Goal: Transaction & Acquisition: Purchase product/service

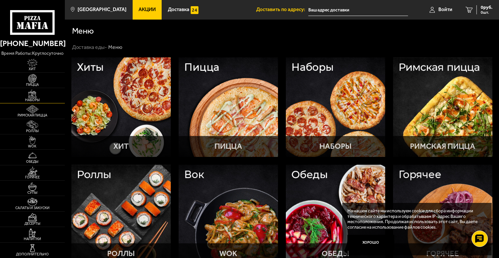
click at [40, 95] on img at bounding box center [33, 94] width 20 height 8
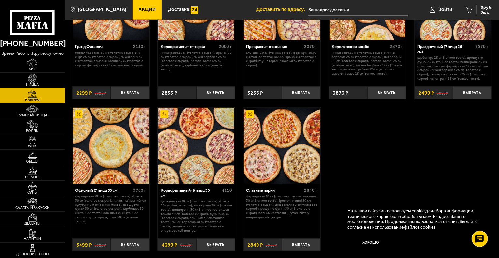
scroll to position [783, 0]
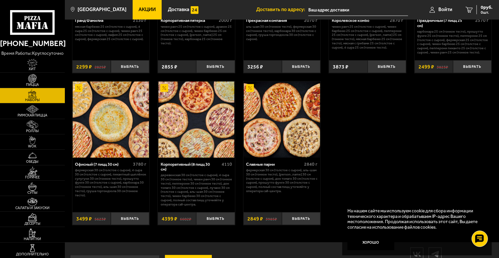
click at [118, 123] on img at bounding box center [111, 120] width 76 height 76
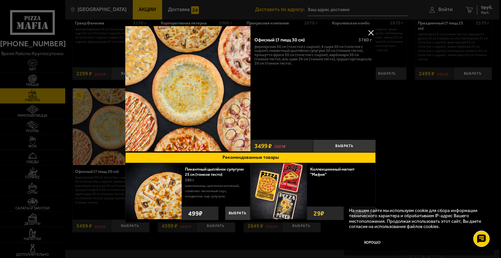
click at [368, 31] on button at bounding box center [371, 33] width 10 height 10
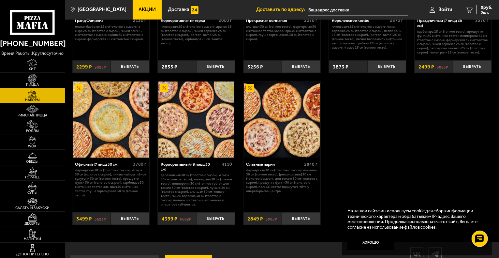
click at [115, 127] on img at bounding box center [111, 120] width 76 height 76
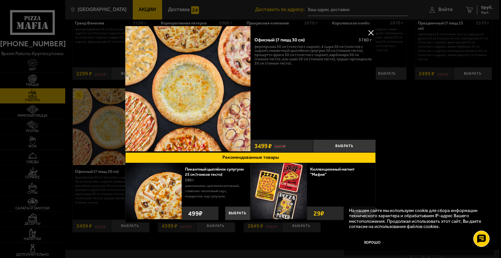
click at [372, 30] on button at bounding box center [371, 33] width 10 height 10
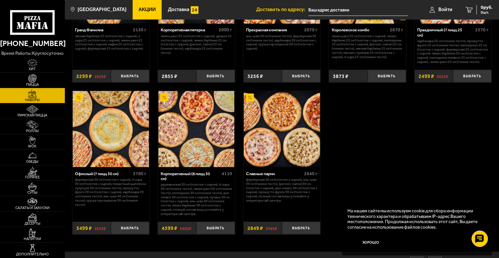
scroll to position [783, 0]
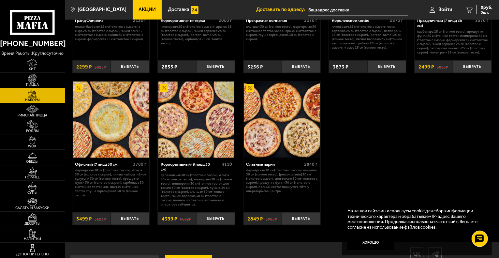
click at [116, 150] on img at bounding box center [111, 120] width 76 height 76
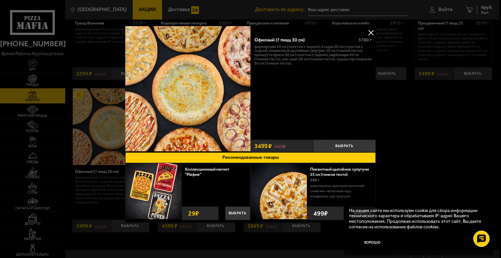
click at [372, 32] on button at bounding box center [371, 33] width 10 height 10
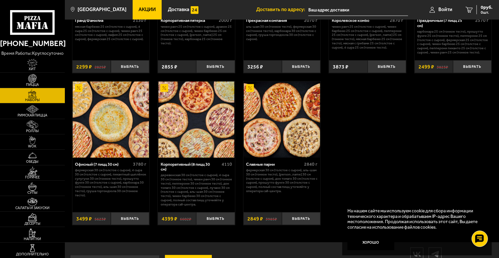
click at [89, 167] on div "Офисный (7 пицц 30 см)" at bounding box center [103, 164] width 56 height 5
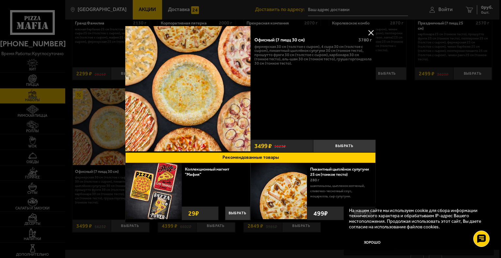
click at [283, 38] on div "Офисный (7 пицц 30 см)" at bounding box center [303, 40] width 99 height 6
click at [368, 31] on button at bounding box center [371, 33] width 10 height 10
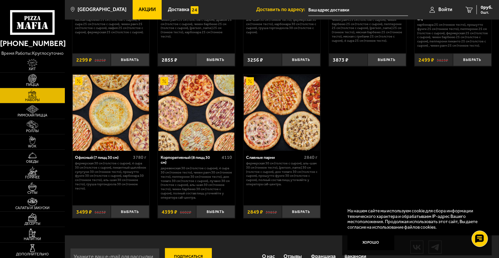
scroll to position [779, 0]
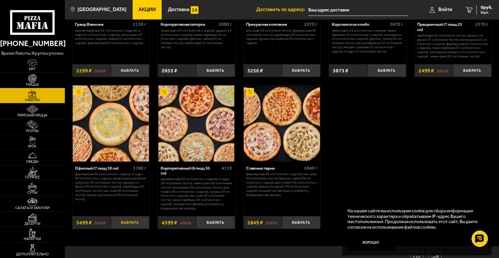
click at [122, 224] on button "Выбрать" at bounding box center [130, 222] width 38 height 13
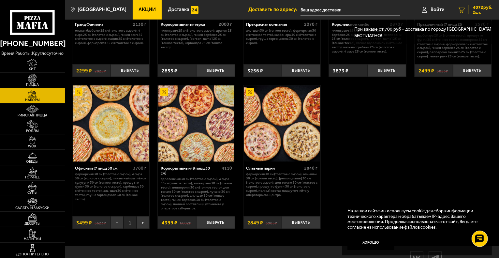
click at [479, 9] on span "4072 руб." at bounding box center [483, 7] width 20 height 5
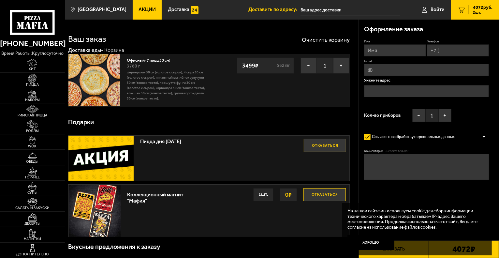
click at [475, 8] on span "4072 руб." at bounding box center [483, 7] width 20 height 5
click at [380, 242] on button "Хорошо" at bounding box center [371, 243] width 47 height 16
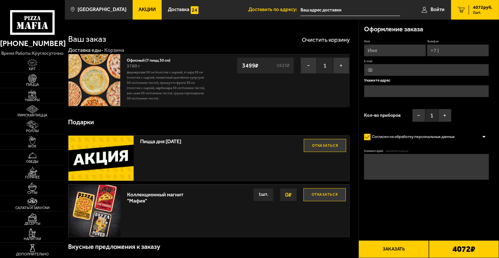
click at [325, 192] on button "Отказаться" at bounding box center [325, 194] width 42 height 13
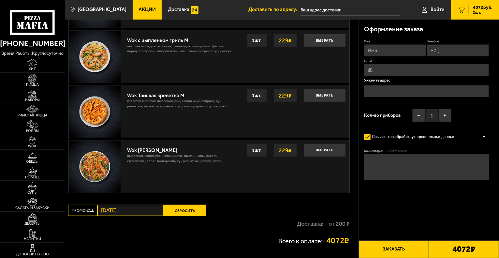
scroll to position [468, 0]
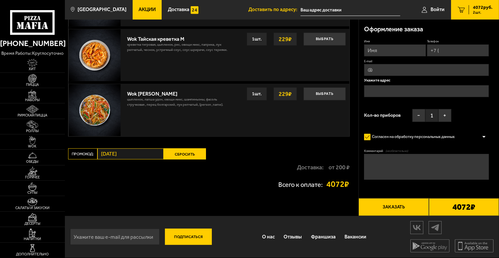
click at [183, 150] on button "Сбросить" at bounding box center [185, 153] width 42 height 11
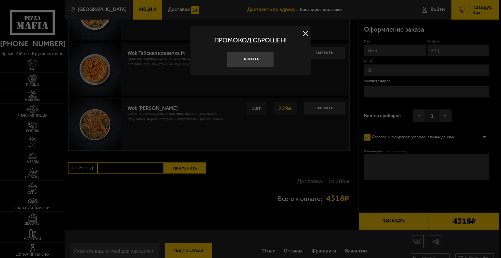
click at [232, 191] on div at bounding box center [250, 129] width 501 height 258
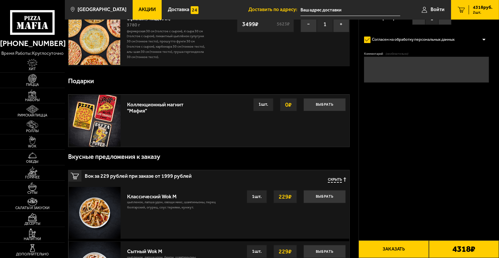
scroll to position [0, 0]
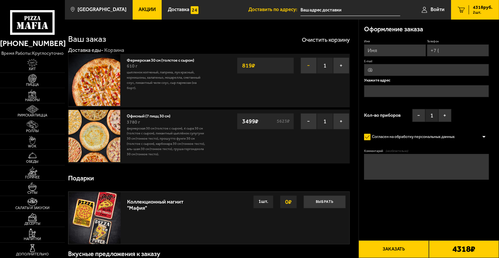
click at [311, 64] on button "−" at bounding box center [309, 65] width 16 height 16
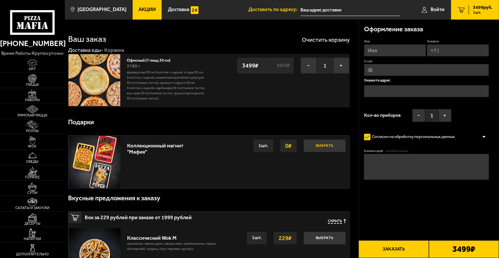
click at [322, 148] on button "Выбрать" at bounding box center [325, 145] width 42 height 13
click at [315, 148] on button "Отказаться" at bounding box center [325, 145] width 42 height 13
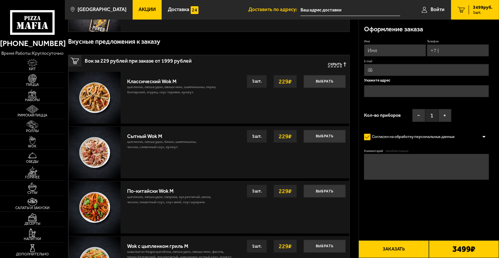
scroll to position [98, 0]
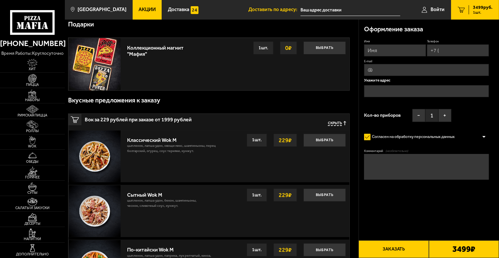
click at [334, 124] on span "Скрыть" at bounding box center [335, 123] width 14 height 5
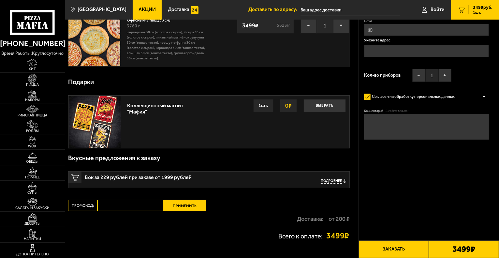
scroll to position [0, 0]
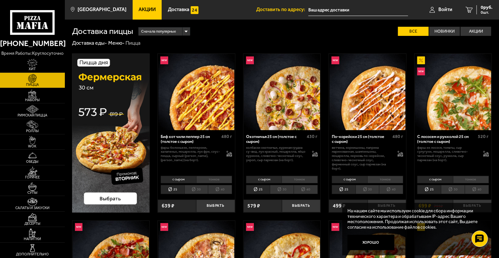
click at [82, 98] on img at bounding box center [111, 132] width 78 height 159
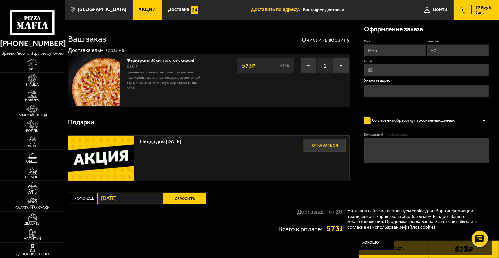
click at [99, 73] on img at bounding box center [95, 80] width 52 height 52
click at [163, 58] on link "Фермерская 30 см (толстое с сыром)" at bounding box center [163, 59] width 73 height 7
click at [31, 81] on img at bounding box center [33, 78] width 20 height 8
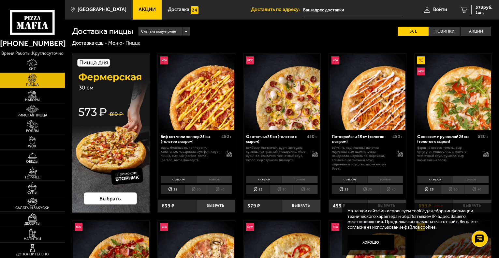
click at [190, 32] on div "Сначала популярные" at bounding box center [164, 31] width 52 height 8
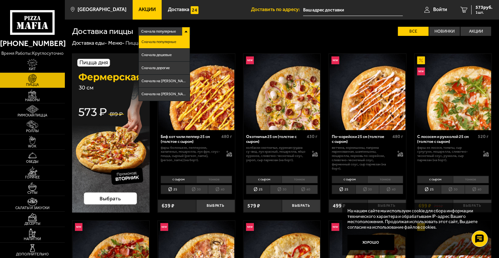
click at [201, 29] on div "Сначала популярные Сначала популярные Сначала дешевые Сначала дорогие Сначала н…" at bounding box center [312, 31] width 359 height 9
click at [190, 190] on li "30" at bounding box center [197, 189] width 24 height 9
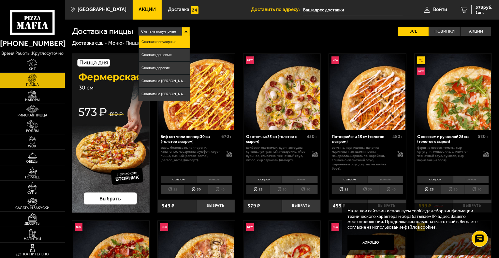
click at [199, 31] on div "Сначала популярные Сначала популярные Сначала дешевые Сначала дорогие Сначала н…" at bounding box center [312, 31] width 359 height 9
click at [215, 191] on li "40" at bounding box center [220, 189] width 24 height 9
click at [202, 190] on li "30" at bounding box center [197, 189] width 24 height 9
click at [186, 30] on div "Сначала популярные" at bounding box center [164, 31] width 51 height 8
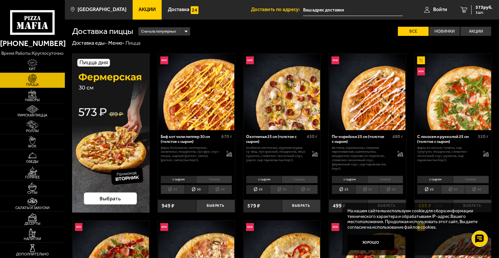
click at [194, 191] on li "30" at bounding box center [197, 189] width 24 height 9
click at [214, 181] on li "тонкое" at bounding box center [214, 180] width 36 height 8
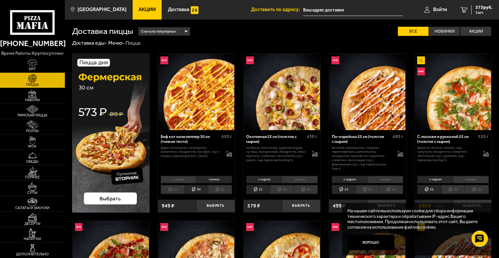
click at [176, 190] on li "25" at bounding box center [173, 189] width 24 height 9
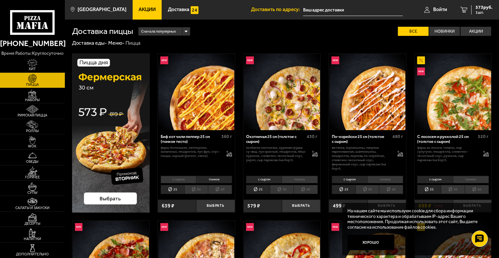
click at [190, 189] on li "30" at bounding box center [197, 189] width 24 height 9
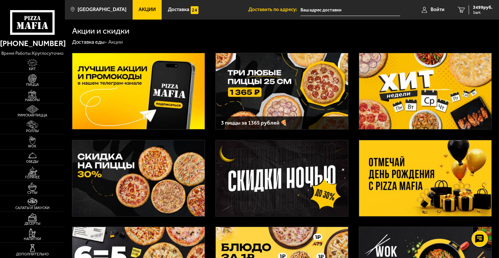
click at [445, 102] on img at bounding box center [425, 91] width 132 height 76
click at [406, 184] on img at bounding box center [425, 178] width 132 height 76
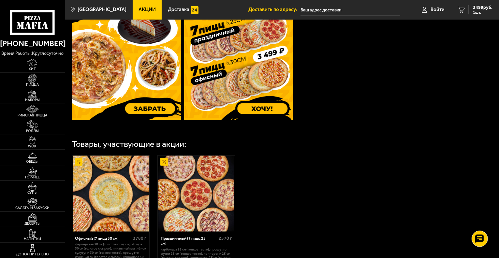
scroll to position [196, 0]
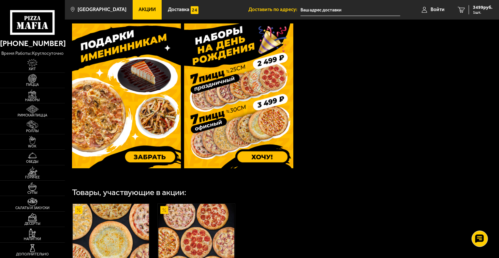
click at [268, 160] on img at bounding box center [238, 95] width 109 height 145
click at [487, 10] on span "3499 руб." at bounding box center [483, 7] width 20 height 5
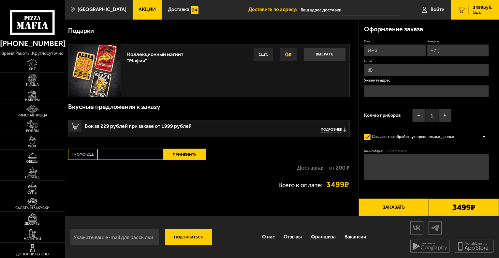
scroll to position [91, 0]
drag, startPoint x: 341, startPoint y: 165, endPoint x: 345, endPoint y: 165, distance: 4.9
click at [345, 165] on strong "от 200 ₽" at bounding box center [339, 168] width 21 height 6
click at [346, 165] on strong "от 200 ₽" at bounding box center [339, 168] width 21 height 6
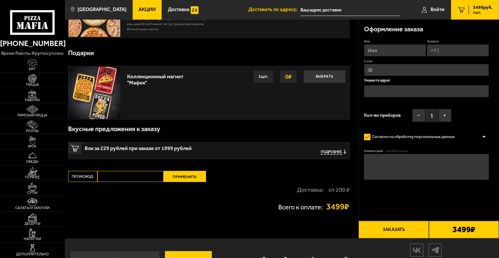
scroll to position [59, 0]
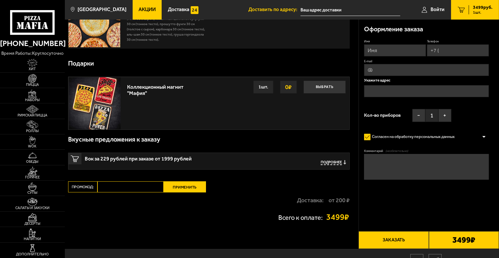
click at [343, 161] on button "Подробнее" at bounding box center [333, 162] width 25 height 5
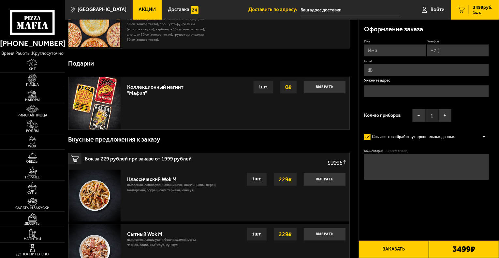
click at [333, 160] on span "Скрыть" at bounding box center [335, 162] width 14 height 5
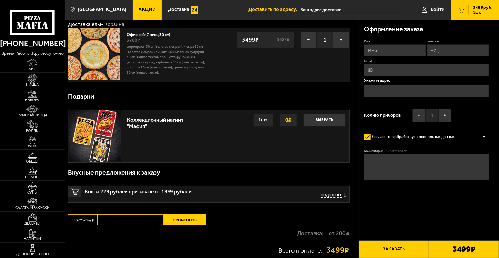
scroll to position [0, 0]
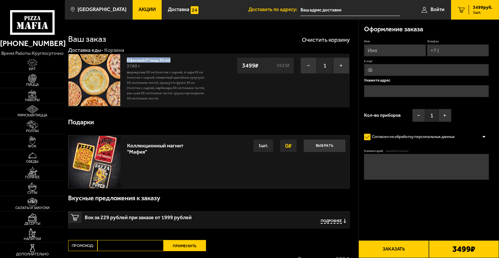
drag, startPoint x: 166, startPoint y: 60, endPoint x: 128, endPoint y: 62, distance: 38.9
click at [128, 62] on link "Офисный (7 пицц 30 см)" at bounding box center [151, 59] width 49 height 7
copy link "Офисный (7 пицц 30 см)"
click at [408, 88] on input "text" at bounding box center [426, 91] width 125 height 12
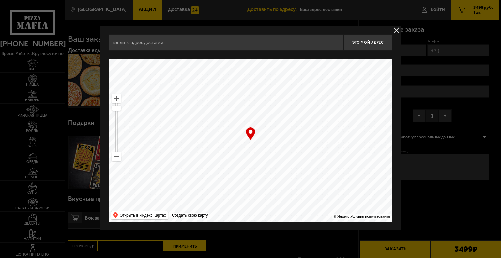
drag, startPoint x: 291, startPoint y: 172, endPoint x: 307, endPoint y: 96, distance: 77.6
click at [307, 96] on ymaps at bounding box center [251, 140] width 284 height 163
type input "Невский проспект, 7-9"
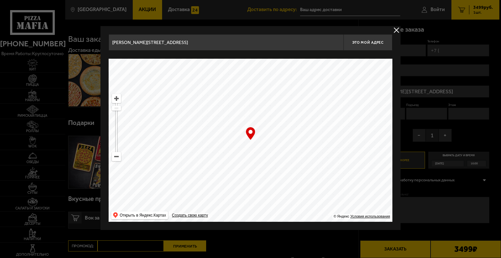
click at [204, 47] on input "Невский проспект, 7-9" at bounding box center [226, 42] width 235 height 16
drag, startPoint x: 204, startPoint y: 47, endPoint x: 0, endPoint y: 38, distance: 203.8
click at [65, 38] on main "Санкт-Петербург Все Акции Доставка Личный кабинет Акции Доставка Доставить по а…" at bounding box center [282, 175] width 435 height 350
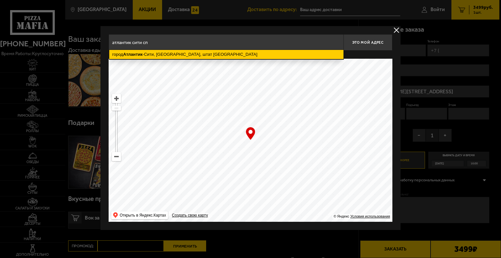
type input "атлантик сити спб"
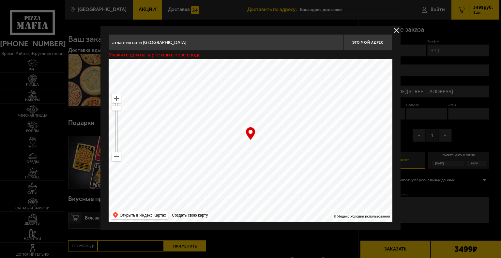
drag, startPoint x: 139, startPoint y: 43, endPoint x: 0, endPoint y: 23, distance: 140.4
click at [65, 25] on main "Санкт-Петербург Все Акции Доставка Личный кабинет Акции Доставка Доставить по а…" at bounding box center [282, 175] width 435 height 350
click at [116, 159] on ymaps at bounding box center [116, 156] width 8 height 8
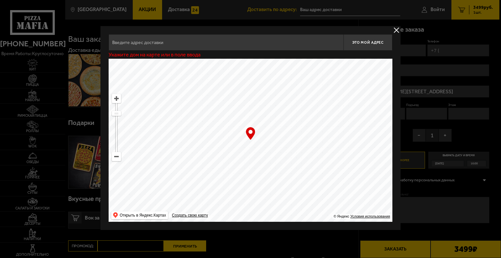
drag, startPoint x: 224, startPoint y: 158, endPoint x: 263, endPoint y: 98, distance: 71.9
click at [263, 98] on ymaps at bounding box center [251, 140] width 284 height 163
type input "улица Декабристов, 18"
drag, startPoint x: 195, startPoint y: 178, endPoint x: 202, endPoint y: 120, distance: 58.5
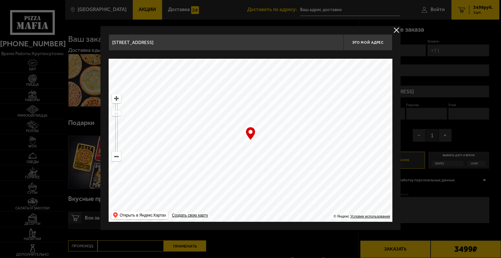
click at [298, 101] on ymaps at bounding box center [251, 140] width 284 height 163
type input "Старо-Петергофский проспект, 15"
drag, startPoint x: 229, startPoint y: 161, endPoint x: 265, endPoint y: 138, distance: 42.8
click at [266, 139] on ymaps at bounding box center [251, 140] width 284 height 163
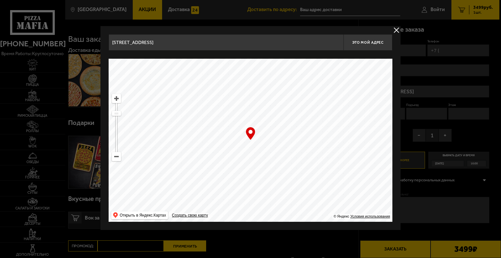
drag, startPoint x: 162, startPoint y: 156, endPoint x: 110, endPoint y: 69, distance: 101.3
click at [110, 71] on ymaps at bounding box center [251, 140] width 284 height 163
drag, startPoint x: 302, startPoint y: 176, endPoint x: 269, endPoint y: 138, distance: 50.2
click at [269, 138] on ymaps at bounding box center [251, 140] width 284 height 163
click at [118, 160] on ymaps at bounding box center [116, 156] width 8 height 8
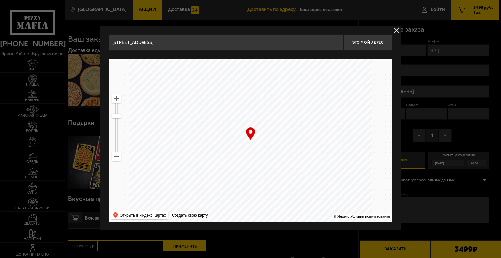
click at [118, 159] on ymaps at bounding box center [116, 156] width 8 height 8
drag, startPoint x: 163, startPoint y: 142, endPoint x: 215, endPoint y: 133, distance: 52.9
click at [183, 212] on ymaps "… © Яндекс Условия использования Открыть в Яндекс.Картах Создать свою карту" at bounding box center [251, 140] width 284 height 163
drag, startPoint x: 218, startPoint y: 120, endPoint x: 224, endPoint y: 169, distance: 49.7
click at [218, 195] on ymaps at bounding box center [251, 140] width 284 height 163
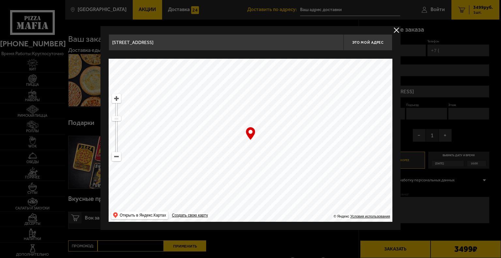
drag, startPoint x: 224, startPoint y: 100, endPoint x: 275, endPoint y: 147, distance: 69.5
click at [278, 152] on ymaps at bounding box center [251, 140] width 284 height 163
click at [117, 99] on ymaps at bounding box center [116, 98] width 8 height 8
type input "улица Савушкина, 134к4"
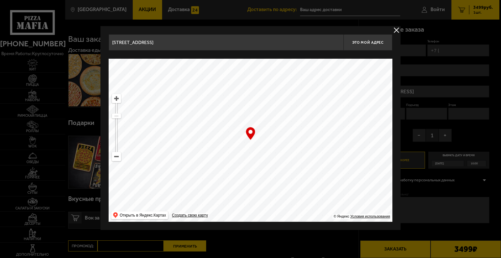
click at [117, 99] on ymaps at bounding box center [116, 98] width 8 height 8
drag, startPoint x: 271, startPoint y: 164, endPoint x: 181, endPoint y: 104, distance: 107.9
click at [227, 112] on ymaps at bounding box center [251, 140] width 284 height 163
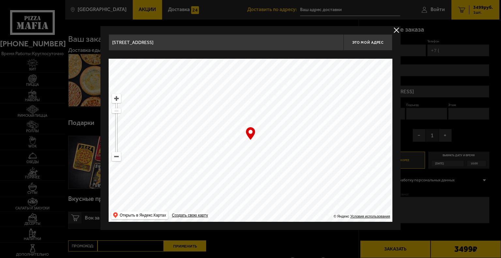
click at [114, 98] on ymaps at bounding box center [116, 98] width 8 height 8
drag, startPoint x: 235, startPoint y: 171, endPoint x: 209, endPoint y: 197, distance: 37.1
click at [211, 199] on ymaps at bounding box center [251, 140] width 284 height 163
type input "[STREET_ADDRESS]"
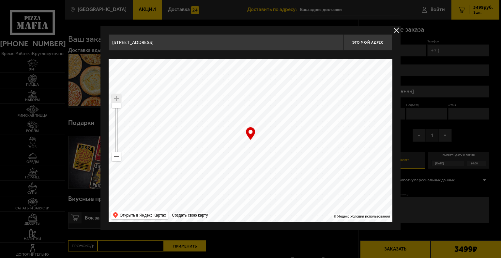
type input "[STREET_ADDRESS]"
drag, startPoint x: 284, startPoint y: 166, endPoint x: 270, endPoint y: 156, distance: 17.6
click at [270, 156] on ymaps at bounding box center [251, 140] width 284 height 163
click at [118, 97] on ymaps at bounding box center [116, 98] width 8 height 8
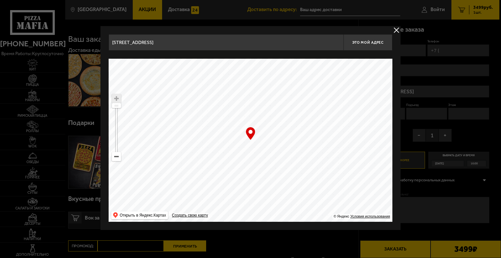
click at [118, 97] on ymaps at bounding box center [116, 98] width 8 height 8
click at [235, 145] on ymaps at bounding box center [251, 140] width 284 height 163
click at [249, 142] on ymaps at bounding box center [251, 140] width 284 height 163
drag, startPoint x: 117, startPoint y: 109, endPoint x: 116, endPoint y: 99, distance: 9.9
click at [116, 99] on ymaps at bounding box center [116, 127] width 9 height 67
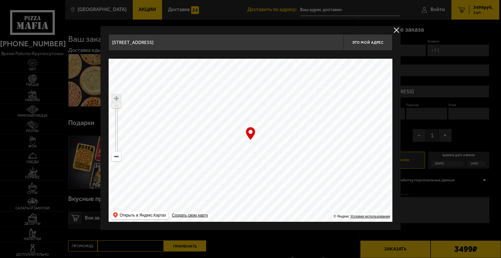
drag, startPoint x: 114, startPoint y: 106, endPoint x: 114, endPoint y: 98, distance: 8.5
click at [114, 98] on ymaps at bounding box center [116, 127] width 9 height 67
drag, startPoint x: 241, startPoint y: 168, endPoint x: 240, endPoint y: 164, distance: 3.4
click at [243, 167] on ymaps at bounding box center [251, 140] width 284 height 163
click at [367, 45] on button "Это мой адрес" at bounding box center [367, 42] width 49 height 16
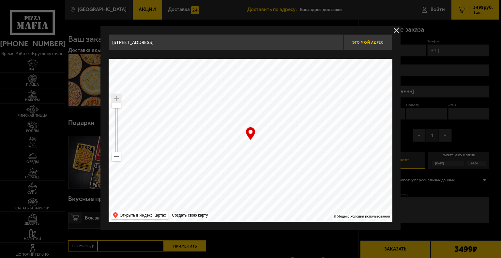
type input "Россия, Санкт-Петербург, улица Савушкина, 126Б"
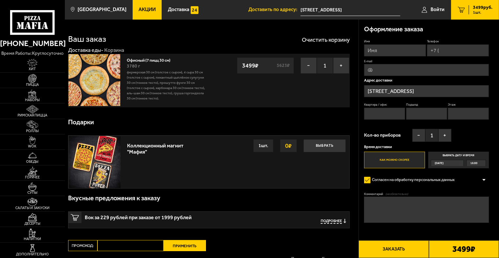
click at [452, 161] on div "[DATE]" at bounding box center [445, 163] width 27 height 6
click at [0, 0] on input "Выбрать дату и время Сегодня 16:00" at bounding box center [0, 0] width 0 height 0
click at [459, 163] on div "[DATE]" at bounding box center [445, 163] width 27 height 6
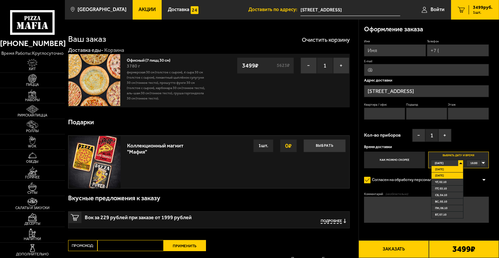
click at [448, 175] on li "[DATE]" at bounding box center [448, 176] width 32 height 7
click at [383, 53] on input "Имя" at bounding box center [395, 50] width 62 height 12
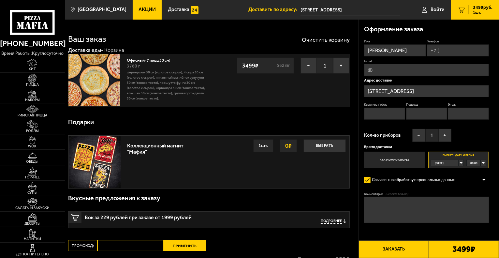
type input "[PERSON_NAME]"
click at [479, 47] on input "Телефон" at bounding box center [458, 50] width 62 height 12
click at [465, 52] on input "+7 (9" at bounding box center [458, 50] width 62 height 12
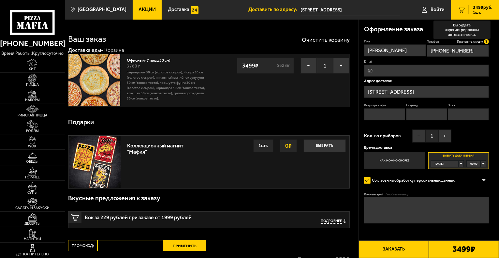
type input "+7 (953) 171-72-68"
click at [486, 40] on icon at bounding box center [486, 41] width 5 height 5
click at [486, 45] on input "+7 (953) 171-72-68" at bounding box center [458, 51] width 62 height 12
click at [440, 70] on input "E-mail" at bounding box center [426, 71] width 125 height 12
click at [435, 73] on input "E-mail" at bounding box center [426, 71] width 125 height 12
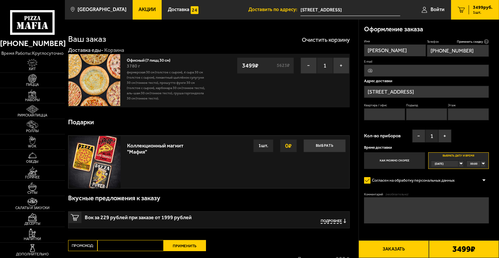
click at [435, 73] on input "E-mail" at bounding box center [426, 71] width 125 height 12
type input "[EMAIL_ADDRESS][DOMAIN_NAME]"
click at [389, 117] on input "Квартира / офис" at bounding box center [384, 114] width 41 height 12
drag, startPoint x: 392, startPoint y: 115, endPoint x: 344, endPoint y: 107, distance: 48.2
click at [346, 109] on section "Ваш заказ Очистить корзину Доставка еды - Корзина Офисный (7 пицц 30 см) 3780 г…" at bounding box center [282, 164] width 435 height 288
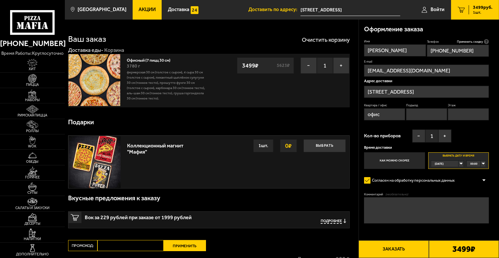
type input "офис"
click at [420, 112] on input "Подъезд" at bounding box center [426, 114] width 41 height 12
type input "офис"
click at [476, 115] on input "Этаж" at bounding box center [468, 114] width 41 height 12
type input "1"
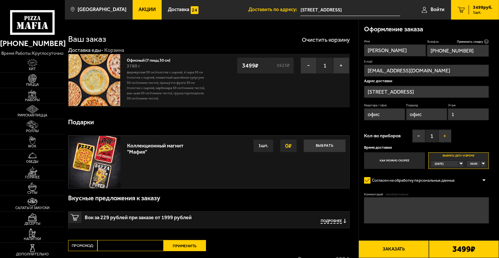
click at [449, 135] on button "+" at bounding box center [445, 136] width 13 height 13
click at [450, 133] on button "+" at bounding box center [445, 136] width 13 height 13
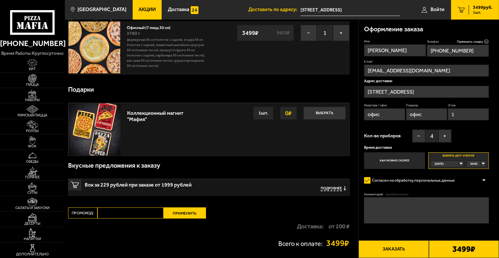
click at [485, 162] on div "00:00" at bounding box center [476, 164] width 19 height 6
click at [477, 209] on span "12:45" at bounding box center [474, 208] width 7 height 6
click at [459, 163] on div "[DATE]" at bounding box center [445, 164] width 27 height 6
click at [456, 173] on ul "Сегодня Завтра чт, 02.10 пт, 03.10 сб, 04.10 вс, 05.10 пн, 06.10 вт, 07.10" at bounding box center [448, 193] width 32 height 52
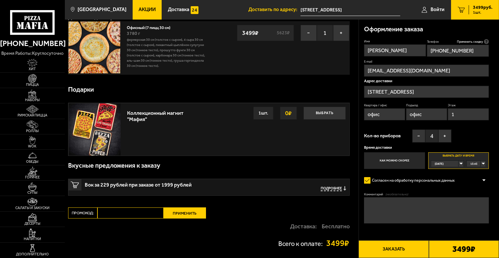
click at [485, 162] on div "15:45" at bounding box center [476, 164] width 19 height 6
click at [458, 162] on div "[DATE]" at bounding box center [445, 164] width 27 height 6
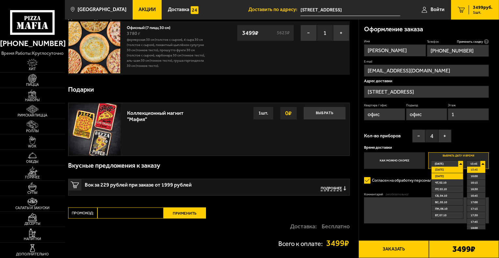
click at [453, 175] on li "[DATE]" at bounding box center [448, 176] width 32 height 7
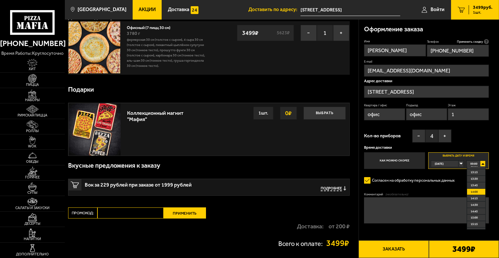
scroll to position [326, 0]
click at [476, 178] on span "12:45" at bounding box center [474, 175] width 7 height 6
click at [459, 162] on div "[DATE]" at bounding box center [445, 164] width 27 height 6
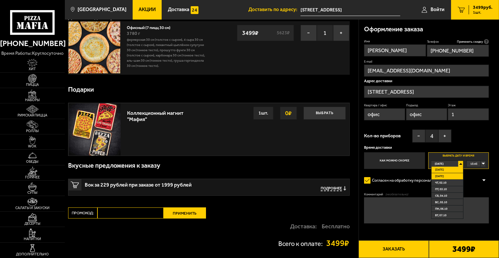
click at [452, 174] on li "[DATE]" at bounding box center [448, 176] width 32 height 7
click at [484, 163] on div "00:00" at bounding box center [476, 164] width 19 height 6
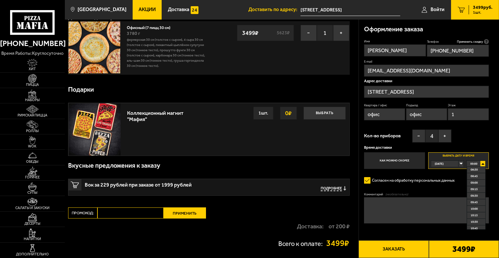
scroll to position [294, 0]
click at [476, 215] on span "13:00" at bounding box center [474, 214] width 7 height 6
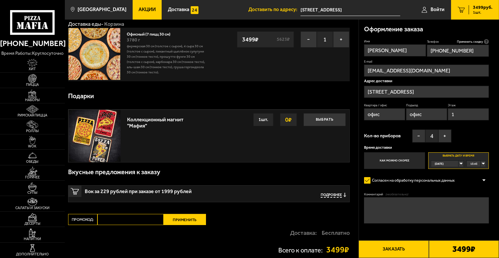
scroll to position [0, 0]
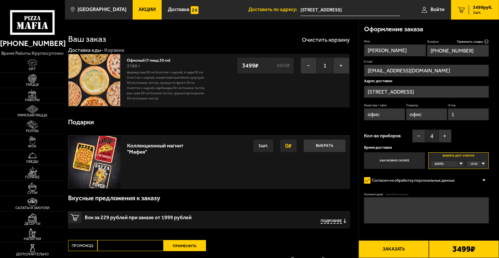
click at [459, 164] on div "[DATE]" at bounding box center [445, 164] width 27 height 6
click at [452, 178] on li "[DATE]" at bounding box center [448, 176] width 32 height 7
click at [484, 163] on div "00:00" at bounding box center [476, 164] width 19 height 6
click at [477, 203] on span "07:30" at bounding box center [474, 202] width 7 height 6
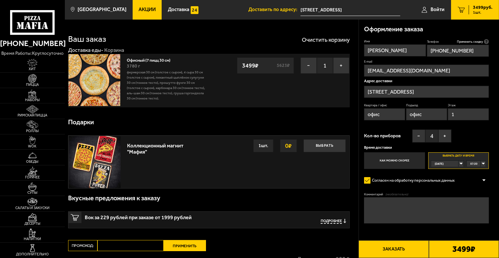
click at [484, 163] on div "07:30" at bounding box center [476, 164] width 19 height 6
click at [477, 198] on span "02:15" at bounding box center [474, 195] width 7 height 6
click at [484, 163] on div "02:15" at bounding box center [476, 164] width 19 height 6
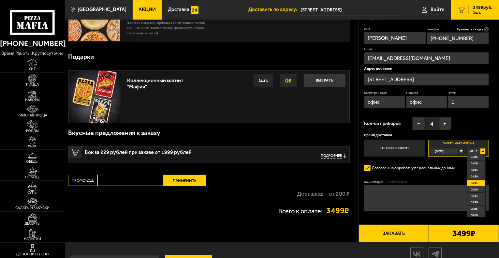
scroll to position [196, 0]
click at [478, 173] on li "08:00" at bounding box center [476, 169] width 18 height 7
click at [484, 152] on div "08:00" at bounding box center [476, 151] width 19 height 6
click at [477, 195] on span "10:15" at bounding box center [474, 195] width 7 height 6
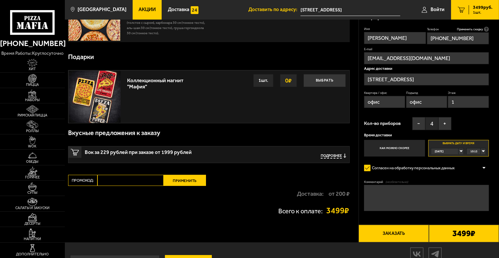
click at [484, 151] on div "10:15" at bounding box center [476, 151] width 19 height 6
click at [478, 172] on li "11:45" at bounding box center [476, 169] width 18 height 7
click at [483, 151] on div "11:45" at bounding box center [476, 151] width 19 height 6
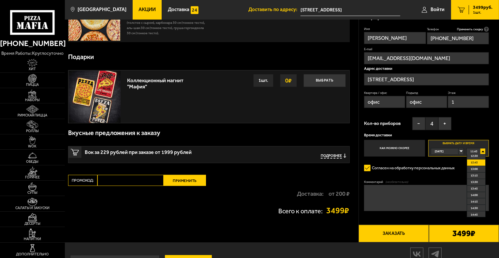
click at [477, 165] on span "12:45" at bounding box center [474, 163] width 7 height 6
click at [479, 159] on form "Имя Марина Телефон Применить скидку Вы будете зарегистрированы автоматически. +…" at bounding box center [426, 134] width 125 height 215
click at [475, 152] on span "15:45" at bounding box center [474, 151] width 7 height 6
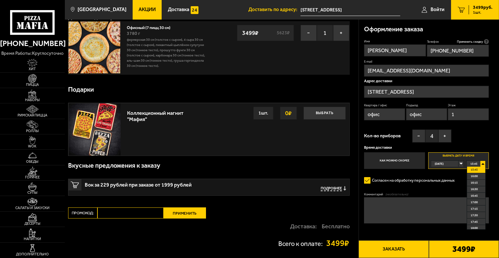
click at [459, 164] on div "[DATE]" at bounding box center [445, 164] width 27 height 6
click at [459, 177] on li "[DATE]" at bounding box center [448, 176] width 32 height 7
click at [476, 171] on span "12:30" at bounding box center [474, 168] width 7 height 6
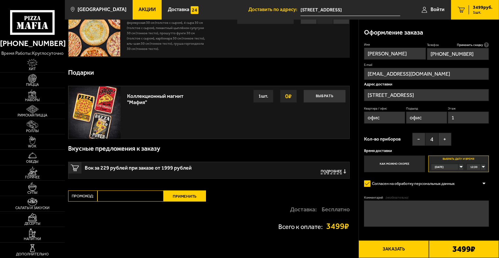
scroll to position [65, 0]
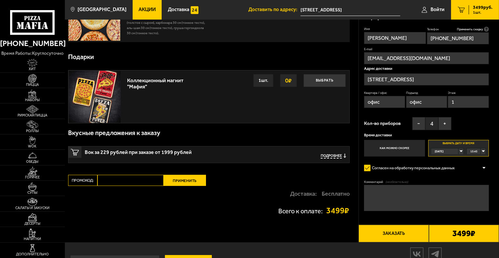
click at [480, 151] on div "15:45" at bounding box center [476, 151] width 19 height 6
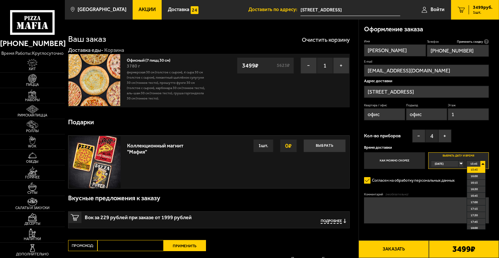
click at [420, 158] on label "Как можно скорее" at bounding box center [394, 160] width 61 height 17
click at [0, 0] on input "Как можно скорее" at bounding box center [0, 0] width 0 height 0
click at [456, 155] on label "Выбрать дату и время Сегодня 15:45 15:45 16:00 16:15 16:30 16:45 17:00 17:15 17…" at bounding box center [459, 160] width 61 height 17
click at [0, 0] on input "Выбрать дату и время Сегодня 15:45 15:45 16:00 16:15 16:30 16:45 17:00 17:15 17…" at bounding box center [0, 0] width 0 height 0
click at [455, 164] on div "[DATE]" at bounding box center [445, 164] width 27 height 6
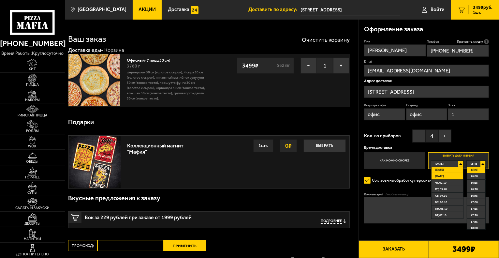
click at [457, 175] on li "[DATE]" at bounding box center [448, 176] width 32 height 7
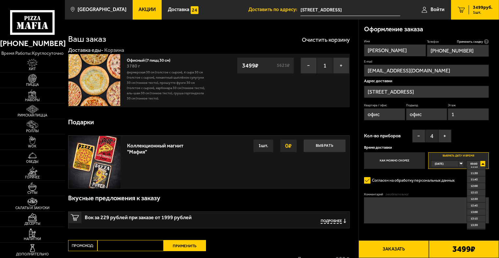
scroll to position [359, 0]
click at [478, 186] on li "14:30" at bounding box center [476, 188] width 18 height 7
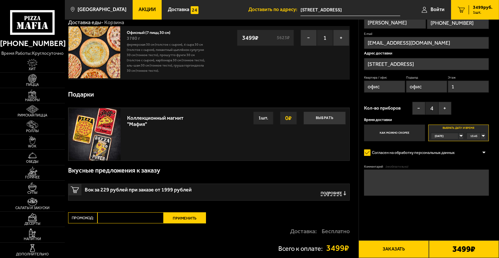
scroll to position [0, 0]
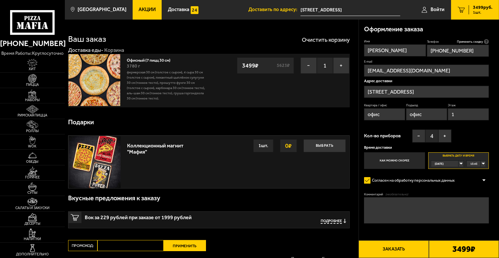
click at [459, 163] on div "[DATE]" at bounding box center [445, 164] width 27 height 6
click at [450, 174] on li "[DATE]" at bounding box center [448, 176] width 32 height 7
click at [485, 164] on div "00:00" at bounding box center [476, 164] width 19 height 6
click at [477, 177] on span "12:45" at bounding box center [474, 175] width 7 height 6
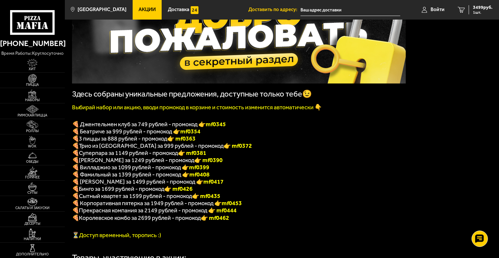
scroll to position [98, 0]
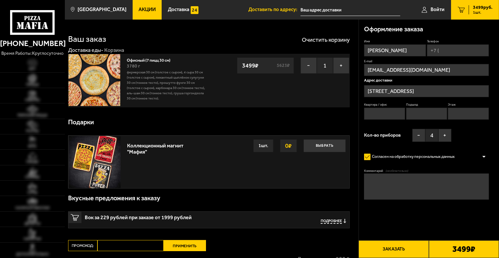
type input "[STREET_ADDRESS]"
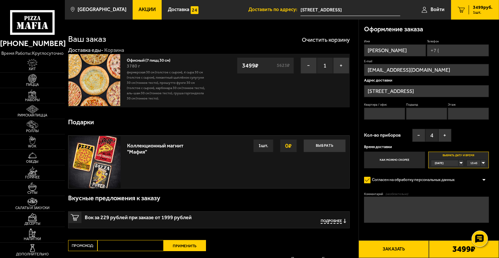
click at [446, 157] on label "Выбрать дату и время [DATE] 15:45" at bounding box center [459, 160] width 61 height 17
click at [444, 160] on span "[DATE]" at bounding box center [439, 163] width 9 height 6
click at [447, 174] on li "[DATE]" at bounding box center [448, 176] width 32 height 7
click at [472, 163] on span "00:00" at bounding box center [474, 163] width 7 height 6
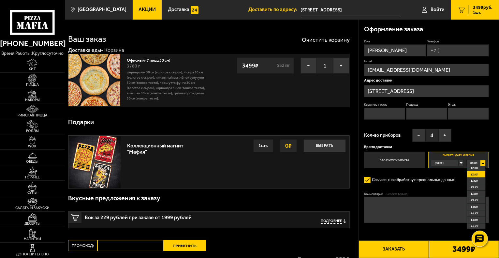
click at [477, 177] on span "12:45" at bounding box center [474, 175] width 7 height 6
